Goal: Information Seeking & Learning: Learn about a topic

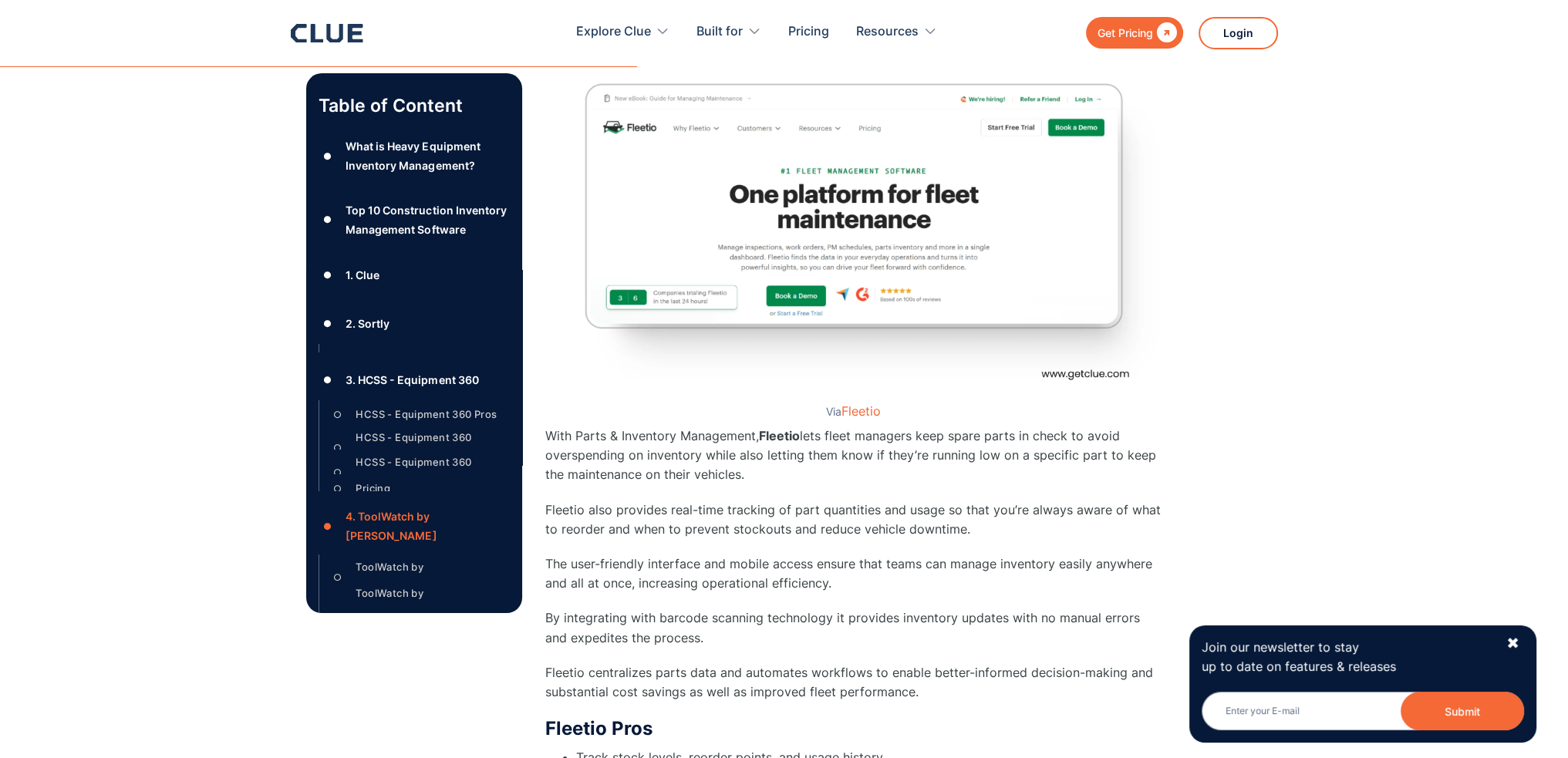
scroll to position [7992, 0]
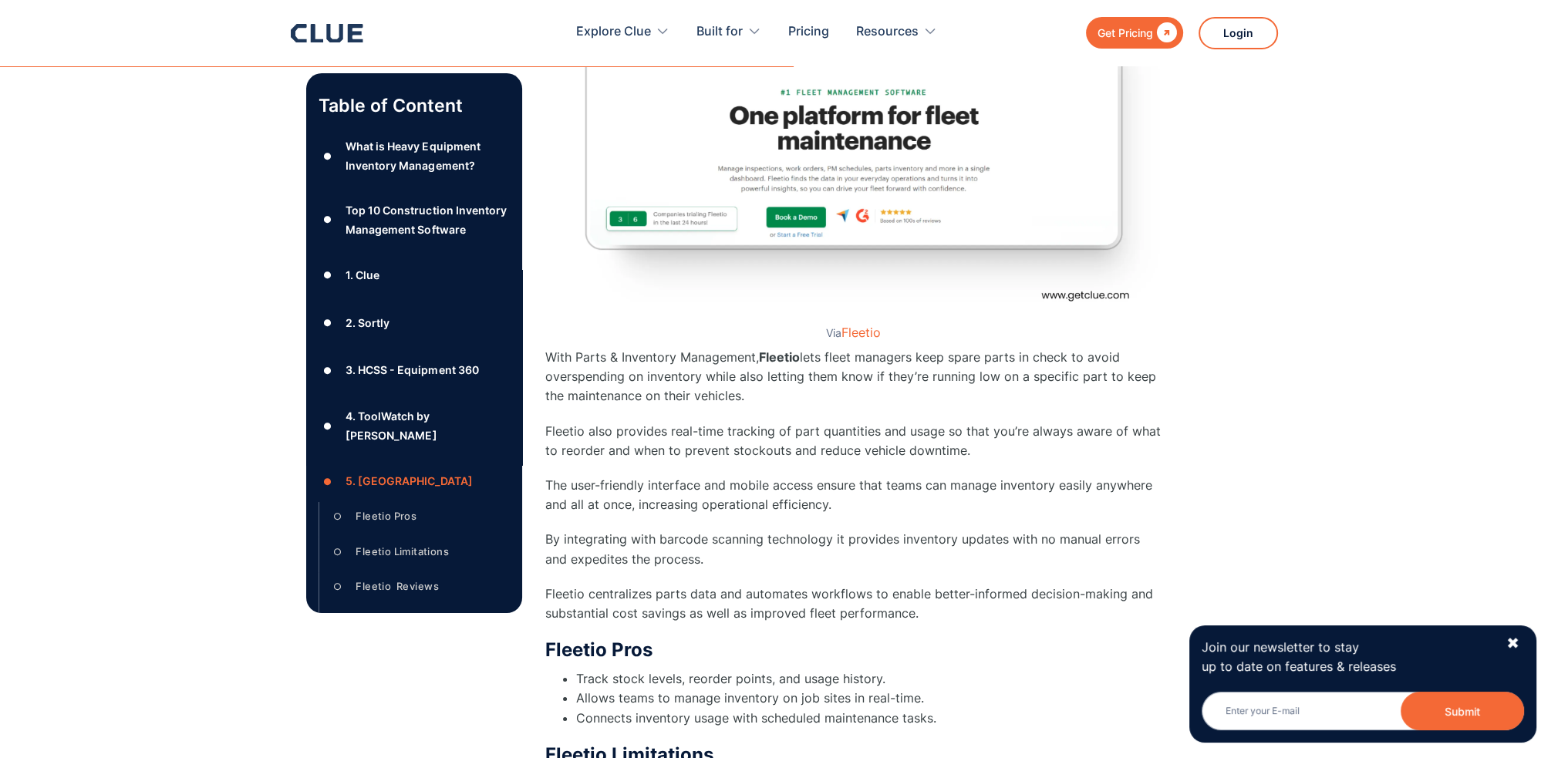
click at [282, 30] on div "Get Pricing  Explore Clue Solutions Tailored solutions for your construction e…" at bounding box center [784, 33] width 1018 height 66
click at [310, 27] on icon at bounding box center [327, 33] width 72 height 18
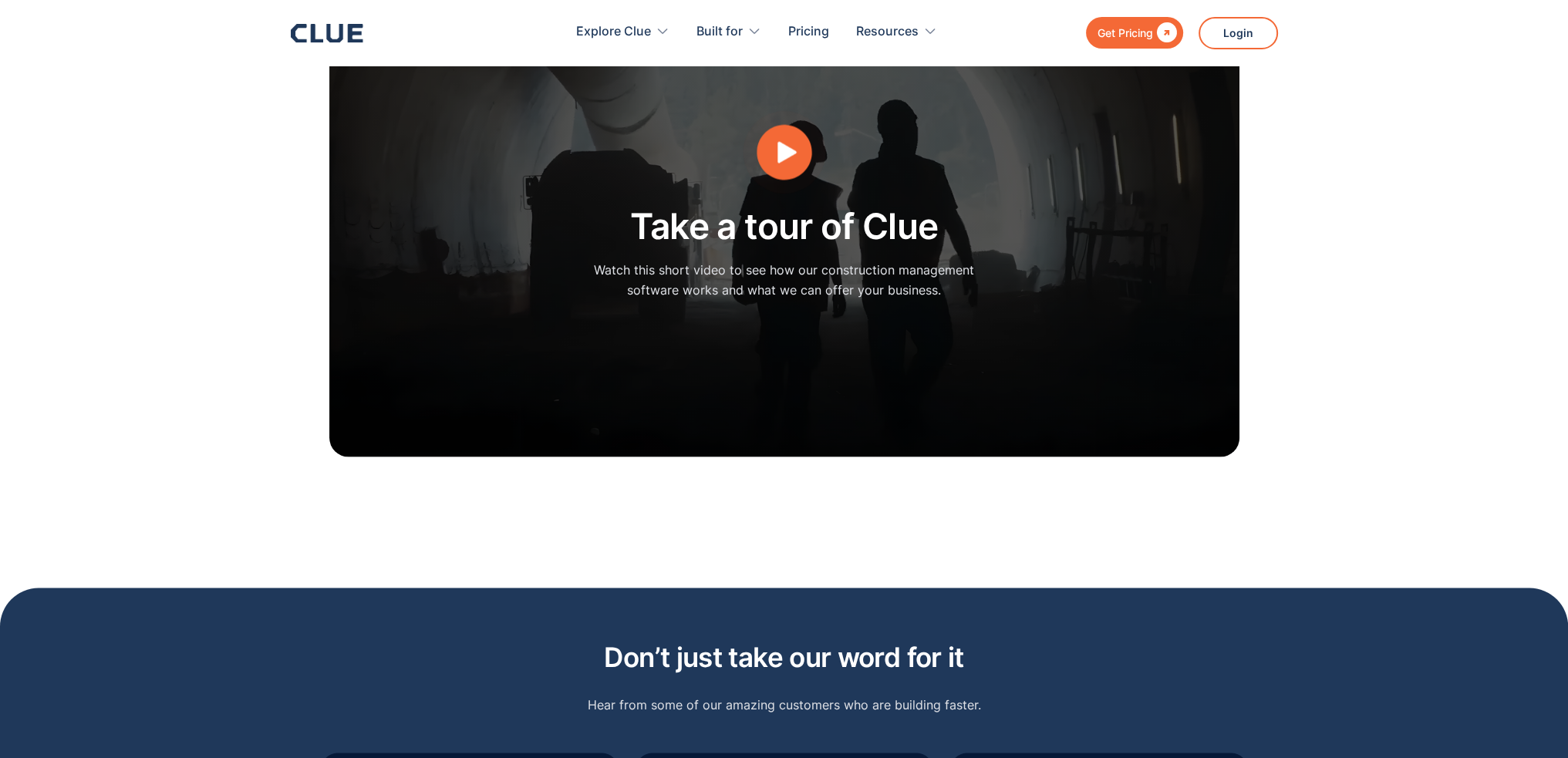
scroll to position [4009, 0]
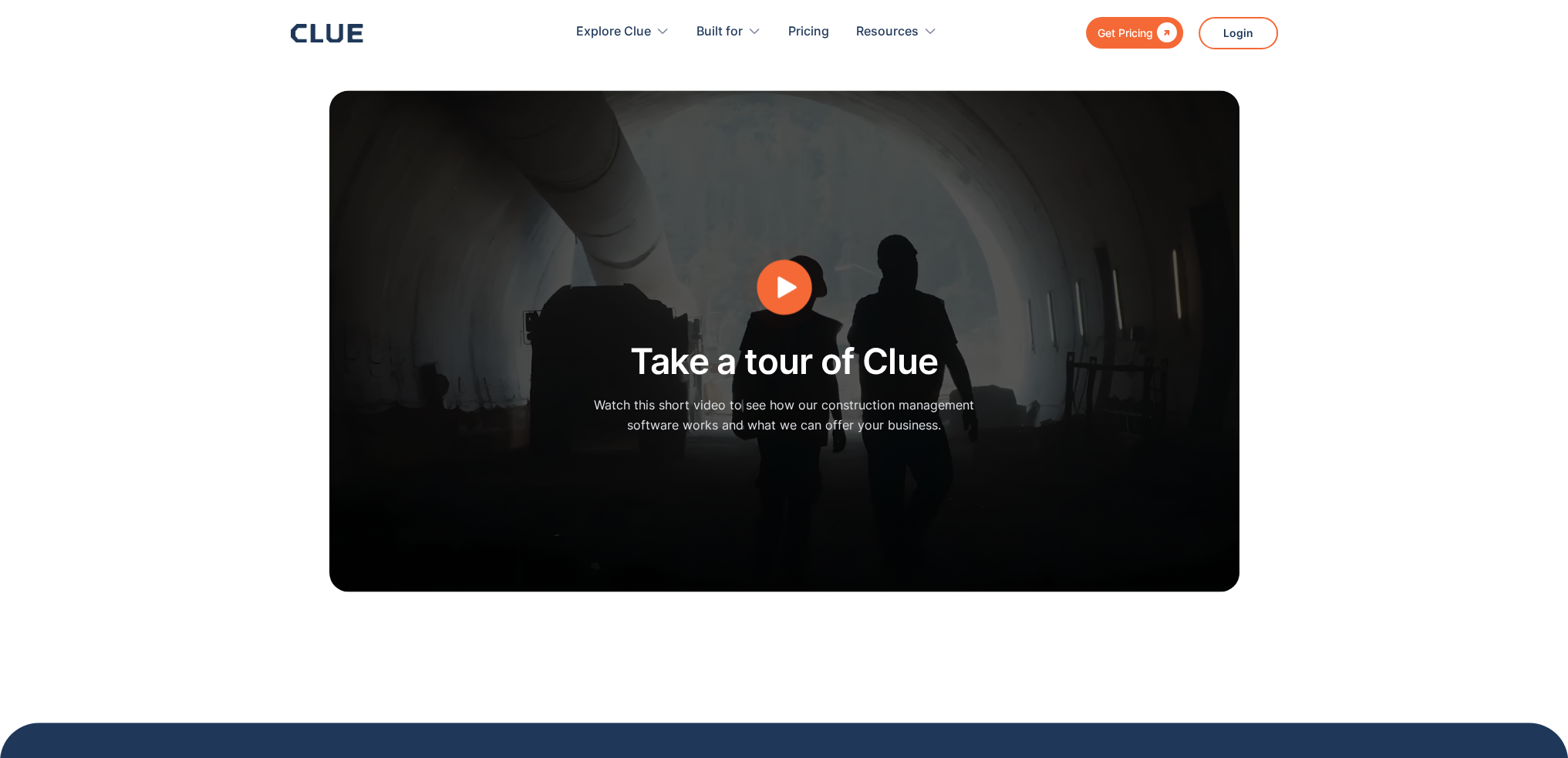
click at [796, 342] on h2 "Take a tour of Clue" at bounding box center [784, 361] width 309 height 40
click at [791, 276] on icon "open lightbox" at bounding box center [783, 287] width 58 height 58
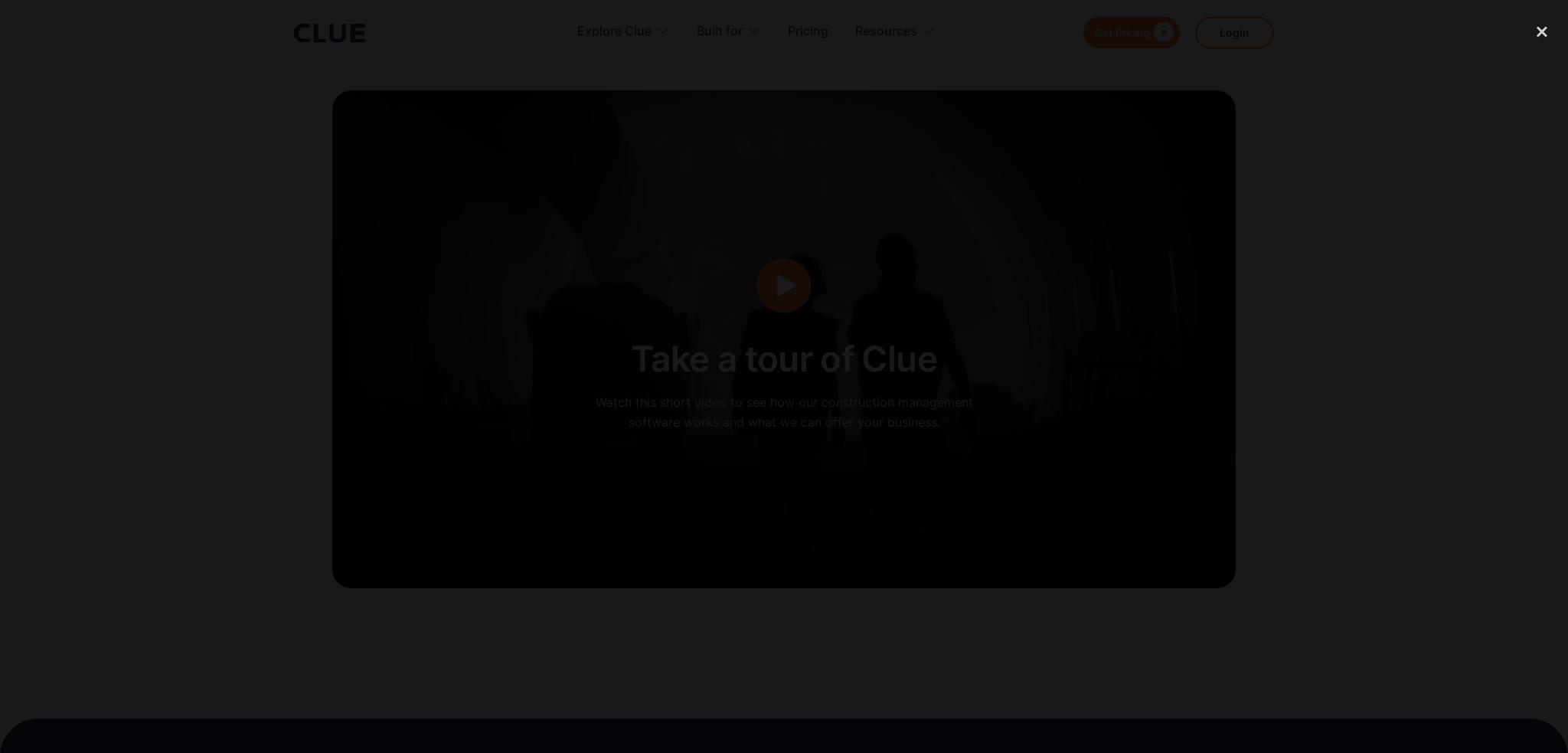
click at [1545, 29] on div "close lightbox" at bounding box center [1543, 32] width 52 height 34
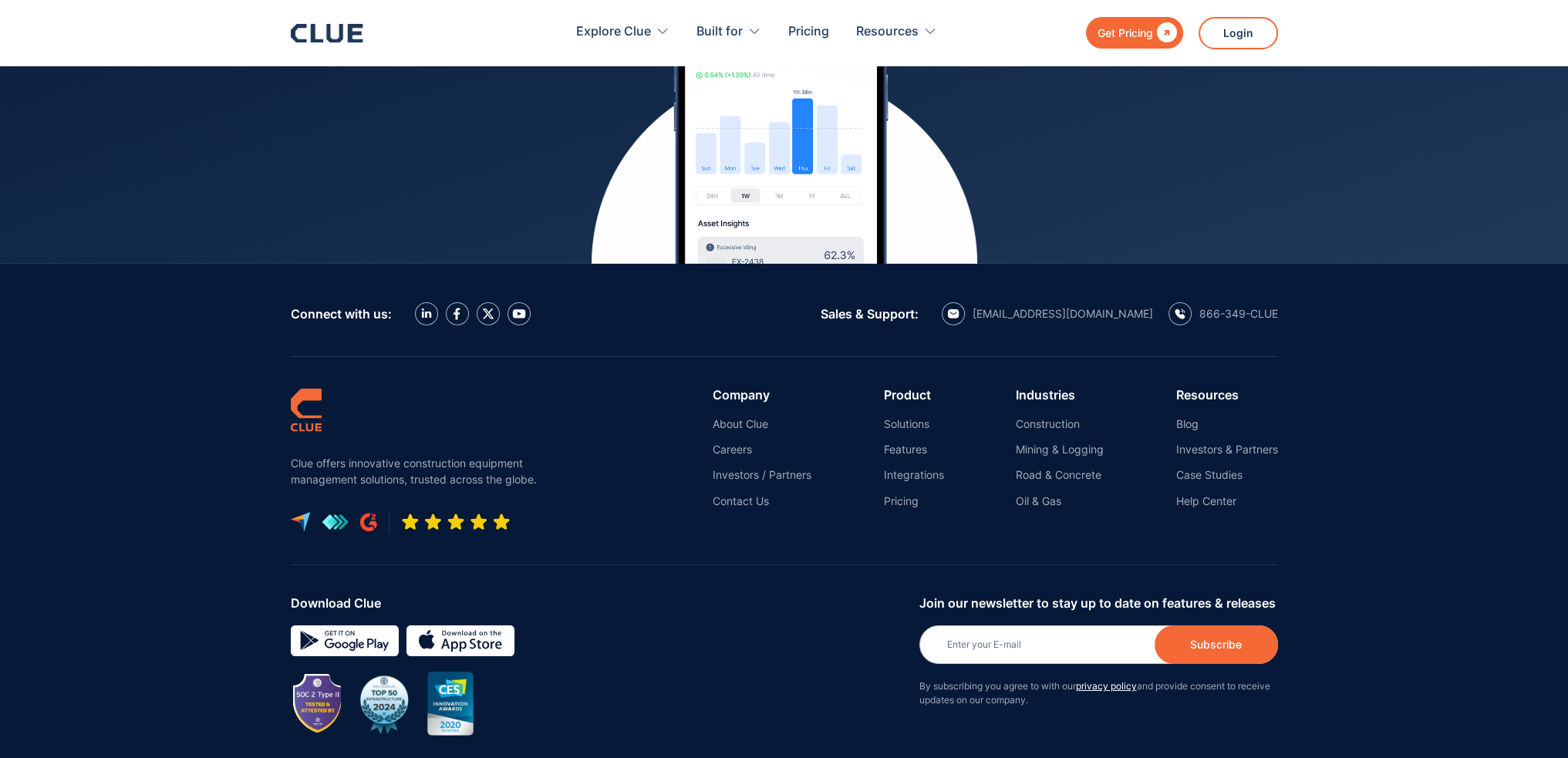
scroll to position [6924, 0]
